Goal: Task Accomplishment & Management: Manage account settings

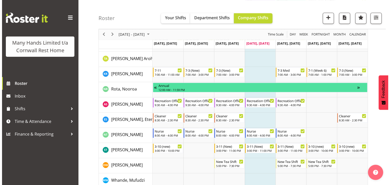
scroll to position [353, 0]
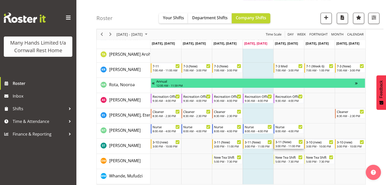
click at [280, 144] on div "3-11 (New) 3:00 PM - 11:00 PM" at bounding box center [288, 144] width 27 height 10
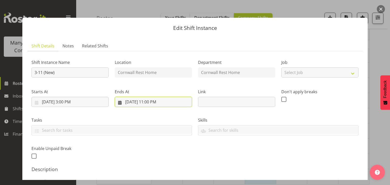
click at [148, 103] on input "[DATE] 11:00 PM" at bounding box center [153, 102] width 77 height 10
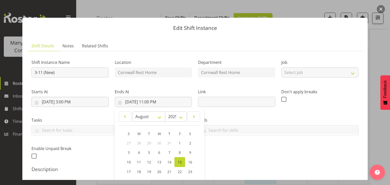
scroll to position [79, 0]
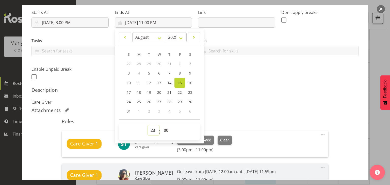
click at [152, 132] on select "00 01 02 03 04 05 06 07 08 09 10 11 12 13 14 15 16 17 18 19 20 21 22 23" at bounding box center [153, 130] width 11 height 10
select select "22"
click at [148, 125] on select "00 01 02 03 04 05 06 07 08 09 10 11 12 13 14 15 16 17 18 19 20 21 22 23" at bounding box center [153, 130] width 11 height 10
type input "[DATE] 10:00 PM"
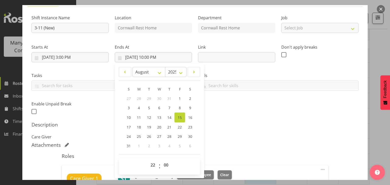
scroll to position [41, 0]
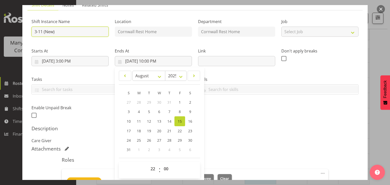
click at [42, 31] on input "3-11 (New)" at bounding box center [69, 32] width 77 height 10
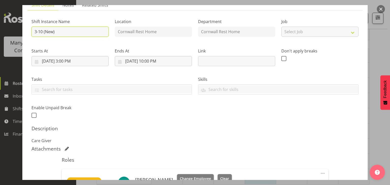
type input "3-10 (New)"
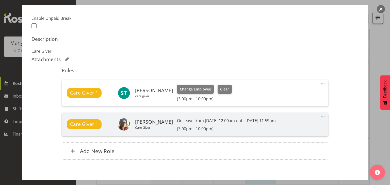
scroll to position [155, 0]
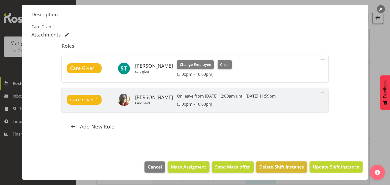
drag, startPoint x: 333, startPoint y: 164, endPoint x: 324, endPoint y: 168, distance: 10.0
click at [324, 168] on span "Update Shift Instance" at bounding box center [336, 167] width 46 height 7
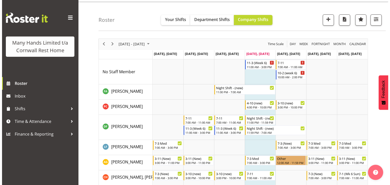
scroll to position [9, 0]
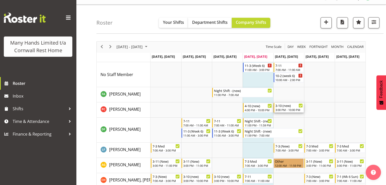
click at [293, 110] on div "3:00 PM - 10:00 PM" at bounding box center [288, 110] width 27 height 4
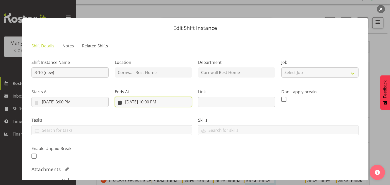
click at [152, 102] on input "[DATE] 10:00 PM" at bounding box center [153, 102] width 77 height 10
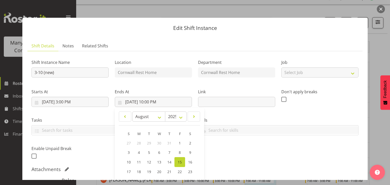
scroll to position [105, 0]
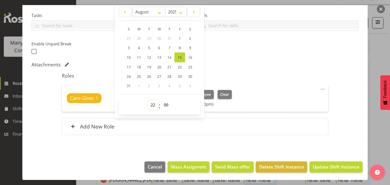
click at [150, 104] on select "00 01 02 03 04 05 06 07 08 09 10 11 12 13 14 15 16 17 18 19 20 21 22 23" at bounding box center [153, 105] width 11 height 10
select select "23"
click at [148, 100] on select "00 01 02 03 04 05 06 07 08 09 10 11 12 13 14 15 16 17 18 19 20 21 22 23" at bounding box center [153, 105] width 11 height 10
type input "[DATE] 11:00 PM"
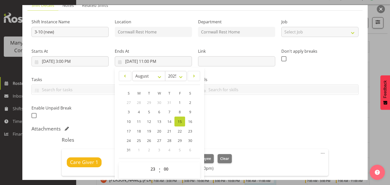
scroll to position [40, 0]
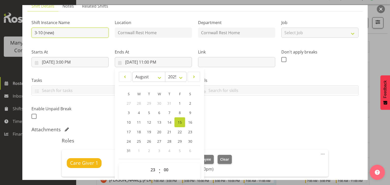
click at [41, 33] on input "3-10 (new)" at bounding box center [69, 33] width 77 height 10
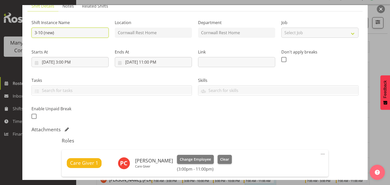
click at [43, 33] on input "3-10 (new)" at bounding box center [69, 33] width 77 height 10
type input "3-11 (new)"
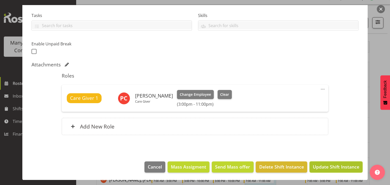
click at [331, 168] on span "Update Shift Instance" at bounding box center [336, 167] width 46 height 7
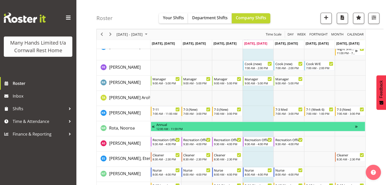
scroll to position [316, 0]
